Goal: Find specific page/section: Find specific page/section

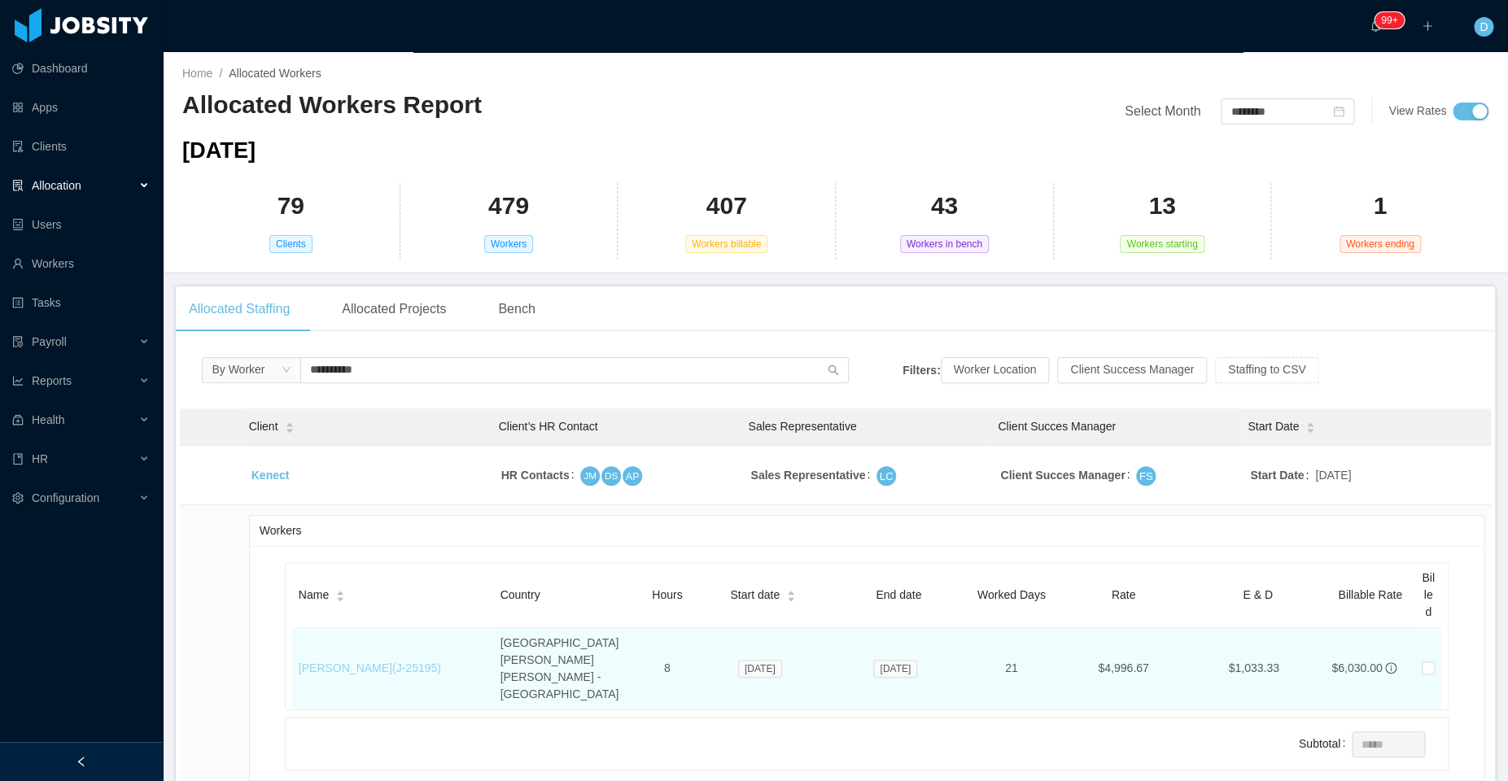
click at [366, 661] on link "[PERSON_NAME] (J- 25195 )" at bounding box center [370, 667] width 142 height 13
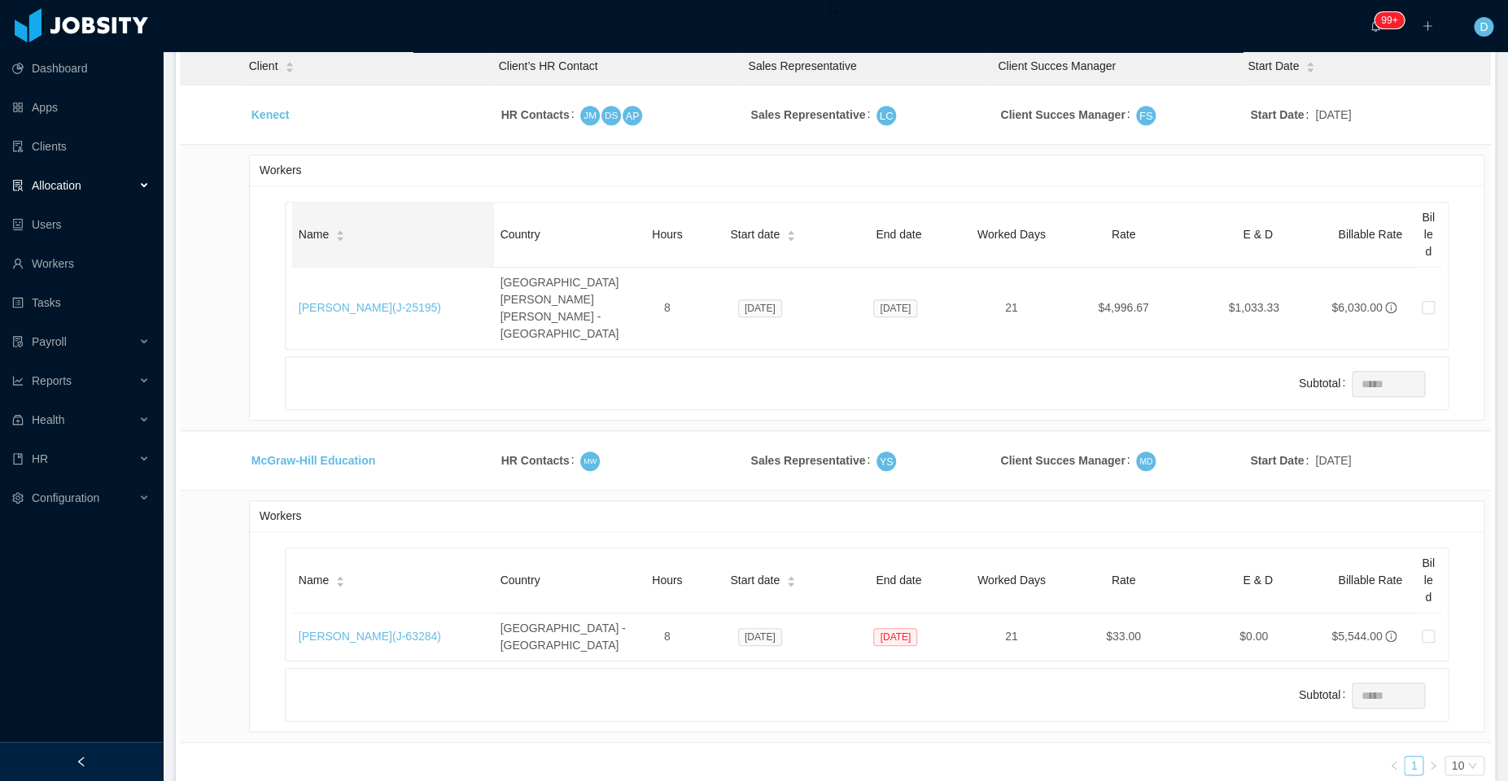
scroll to position [361, 0]
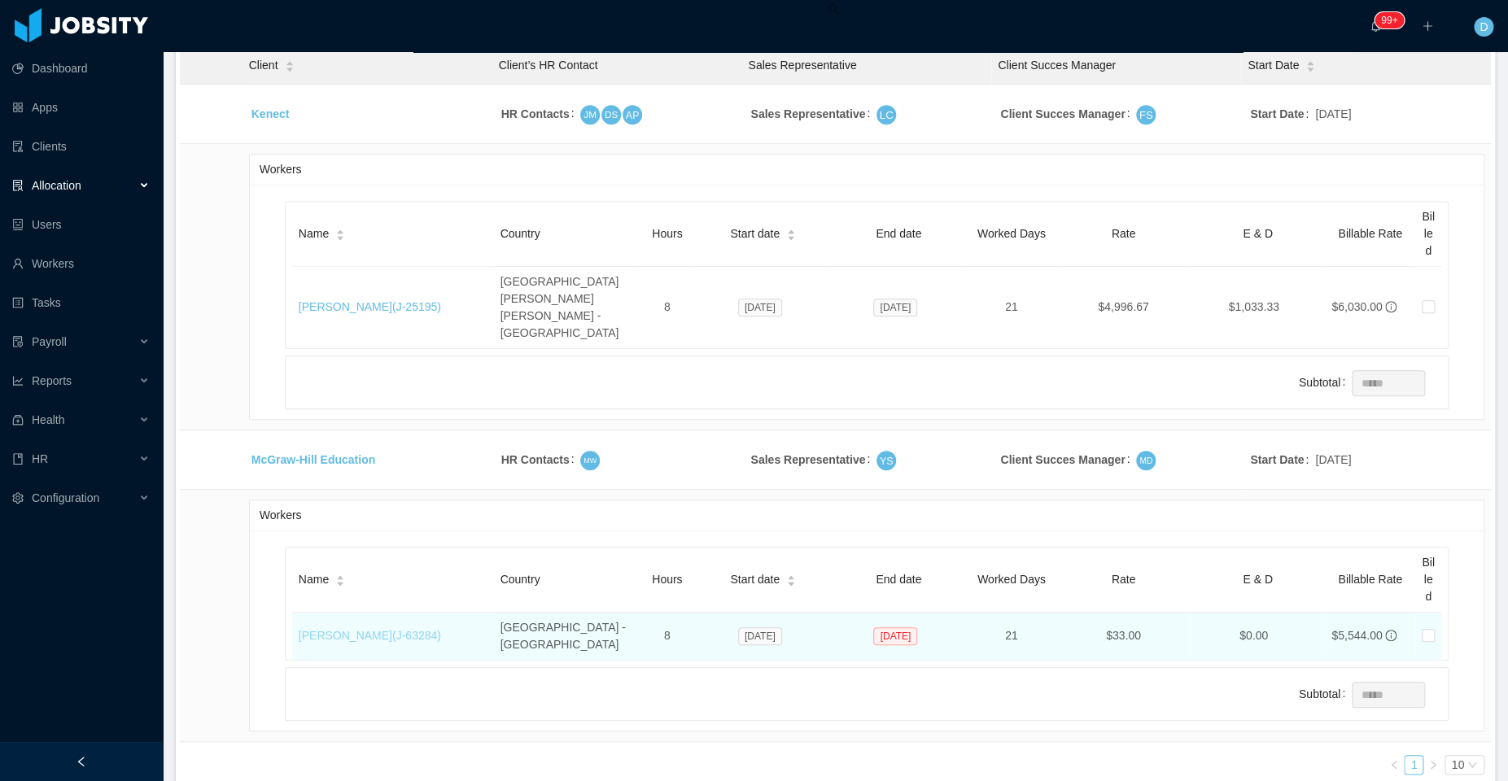
click at [351, 629] on link "[PERSON_NAME] (J- 63284 )" at bounding box center [370, 635] width 142 height 13
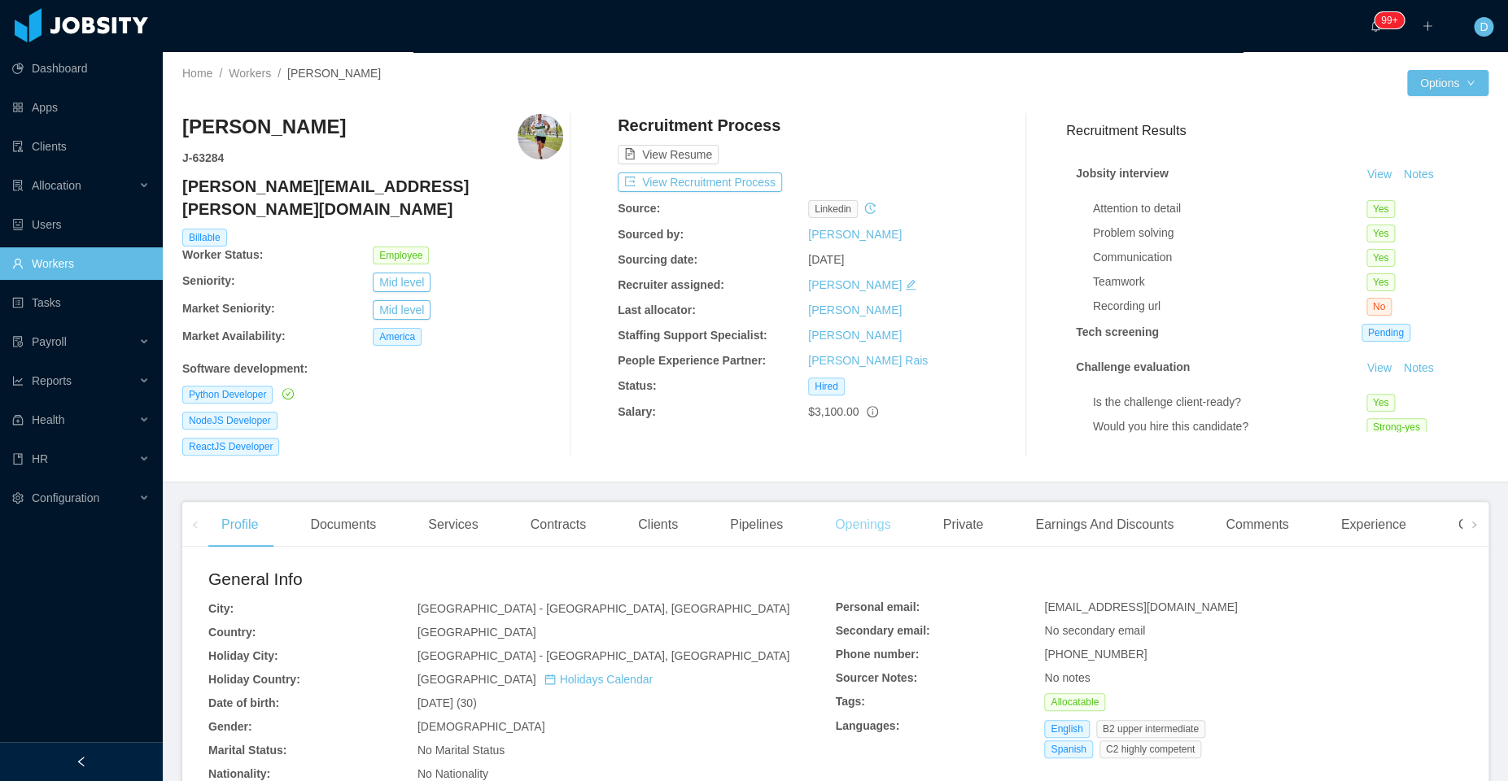
click at [866, 513] on div "Openings" at bounding box center [863, 525] width 82 height 46
